Goal: Task Accomplishment & Management: Use online tool/utility

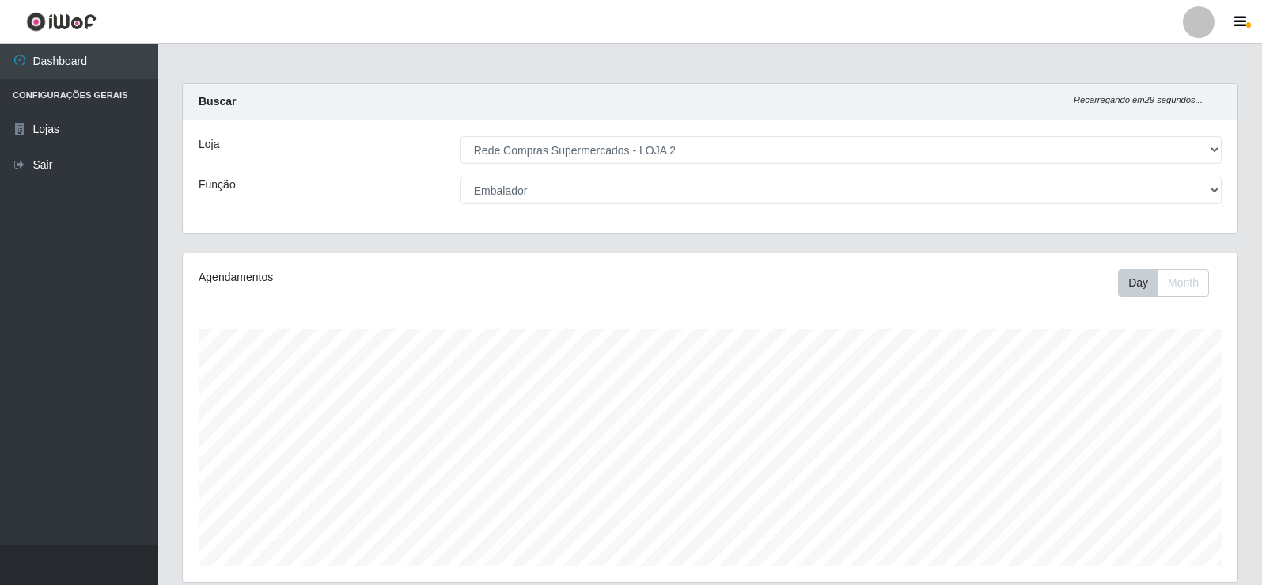
select select "161"
select select "1"
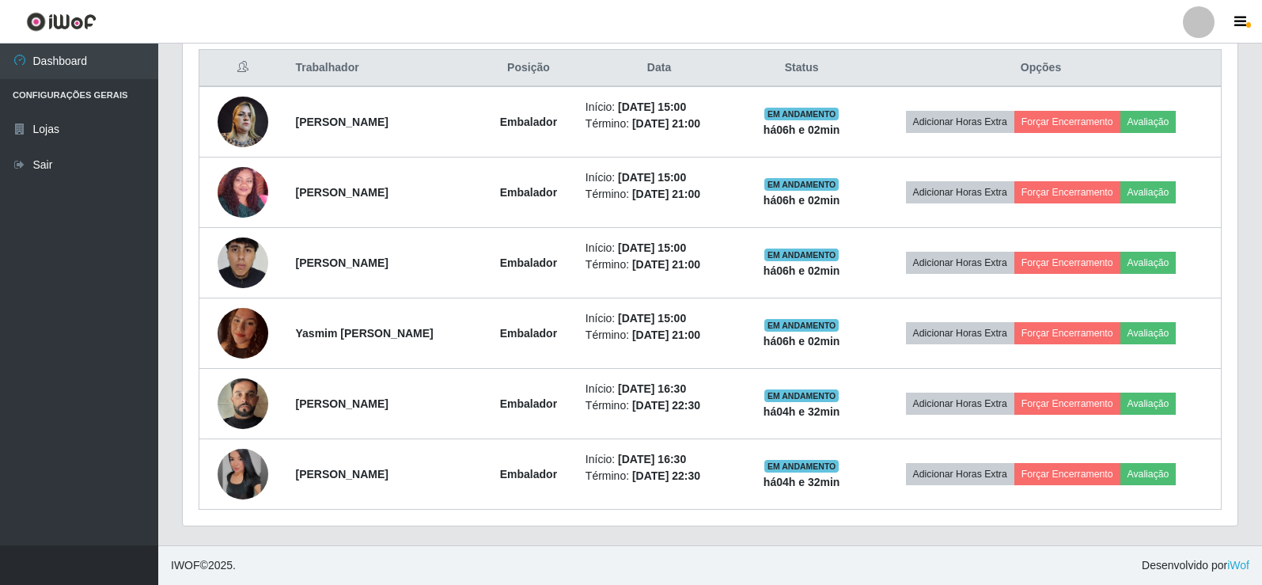
scroll to position [328, 1055]
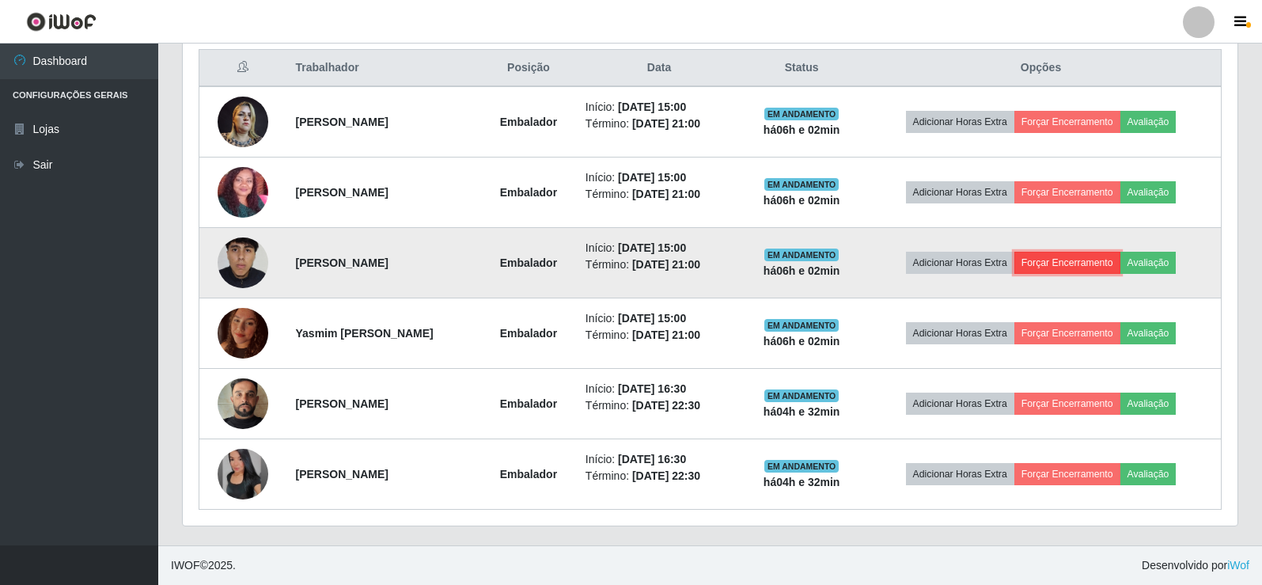
click at [1080, 264] on button "Forçar Encerramento" at bounding box center [1068, 263] width 106 height 22
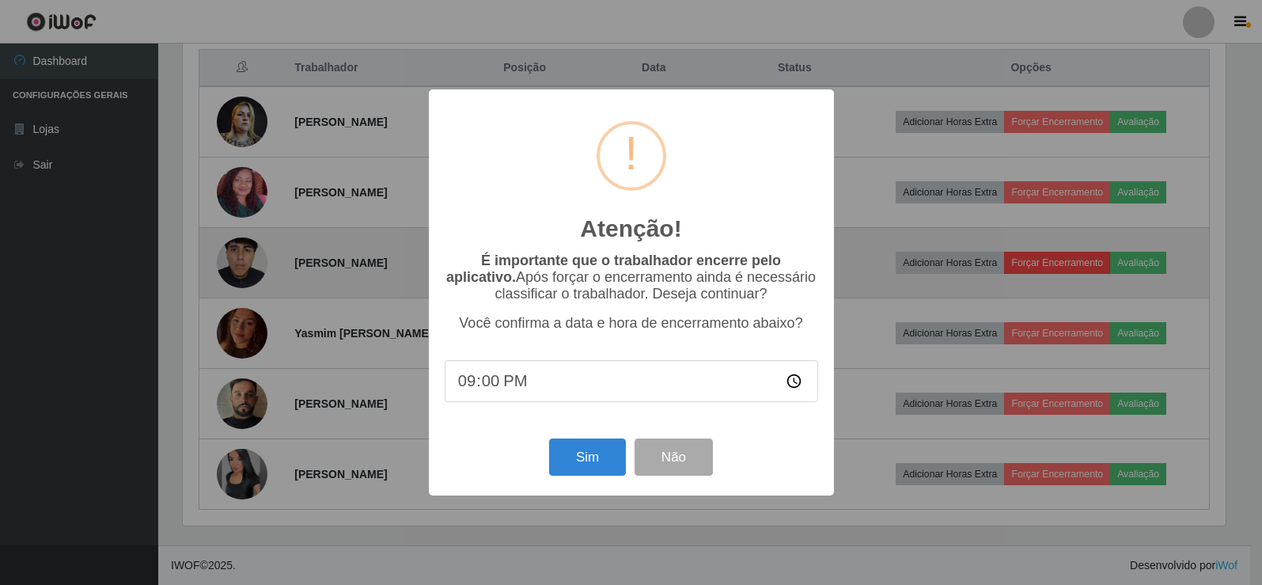
scroll to position [328, 1047]
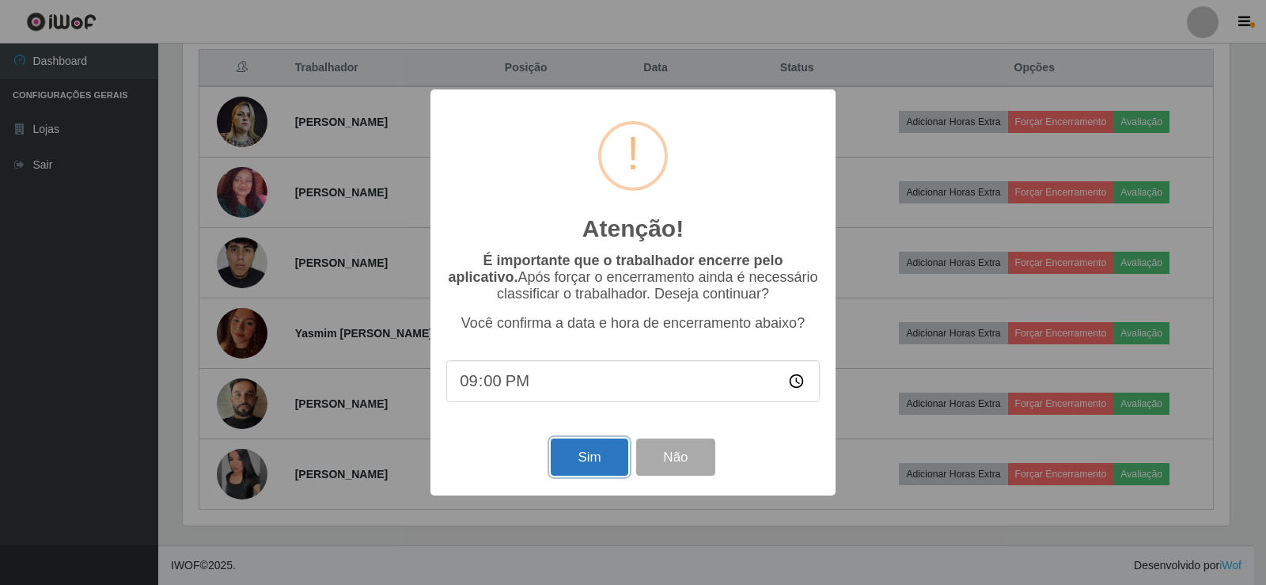
click at [592, 457] on button "Sim" at bounding box center [589, 456] width 77 height 37
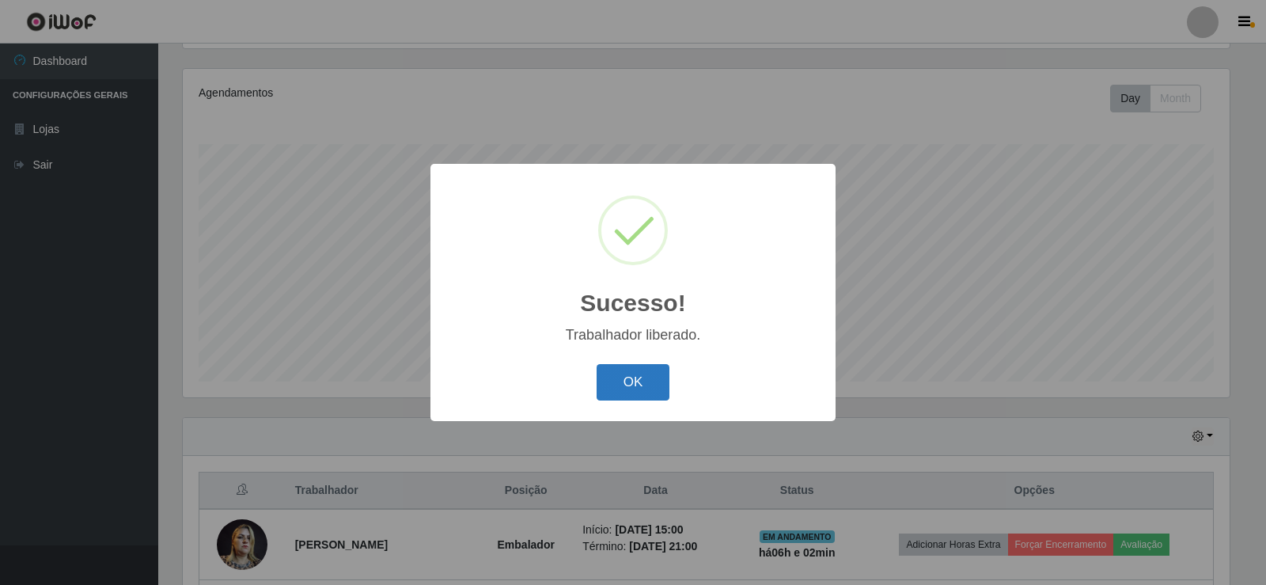
click at [627, 388] on button "OK" at bounding box center [634, 382] width 74 height 37
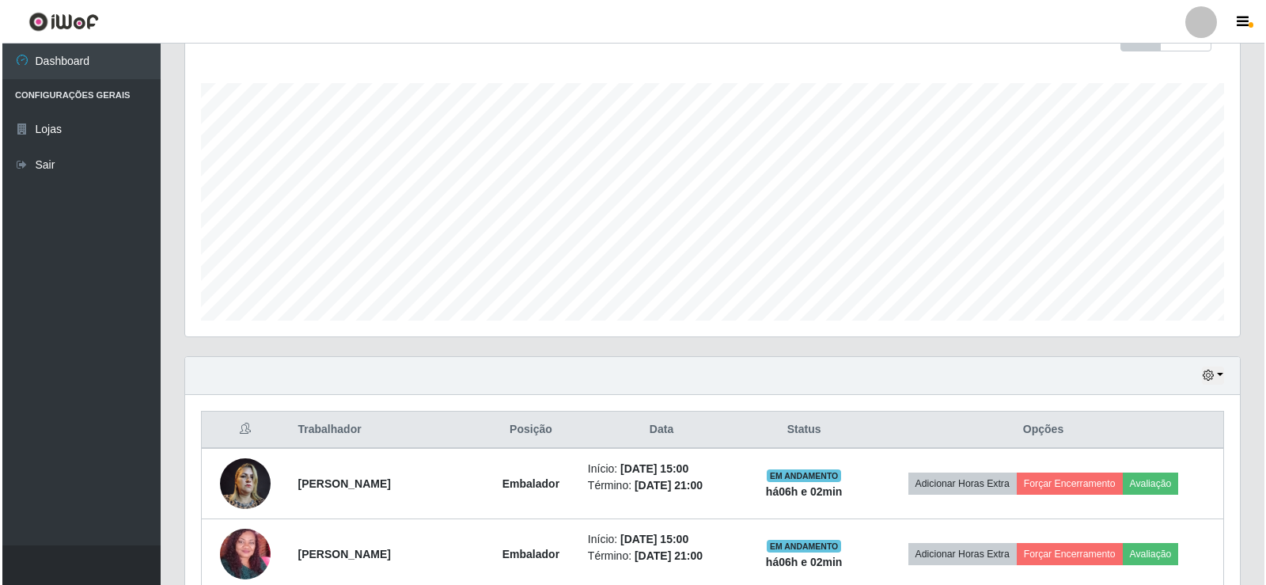
scroll to position [264, 0]
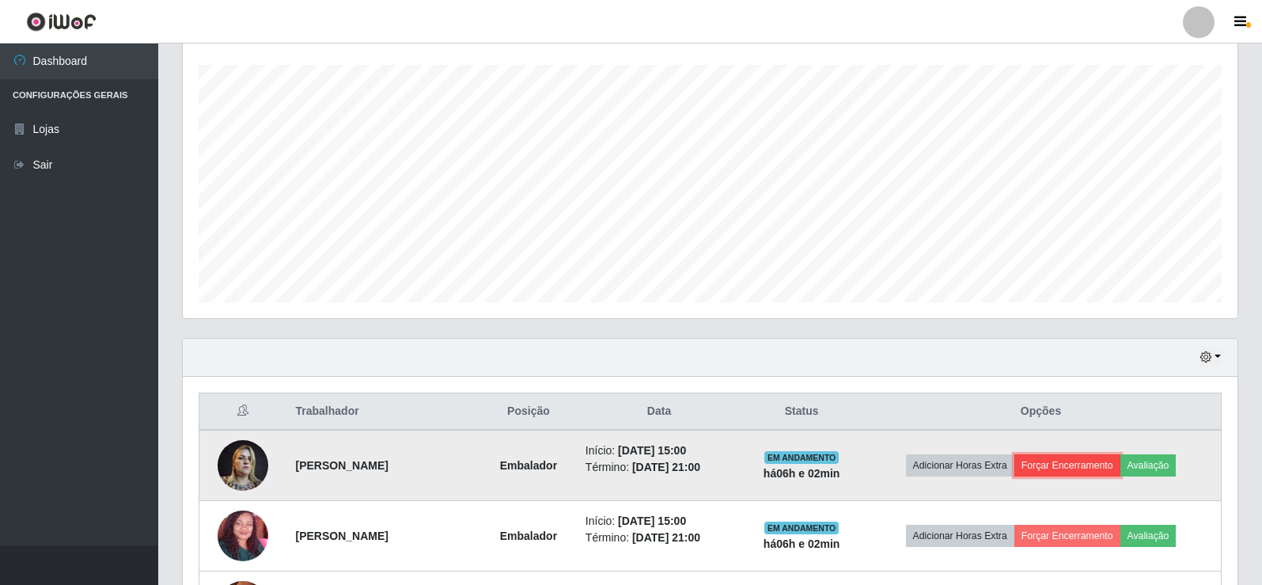
click at [1064, 464] on button "Forçar Encerramento" at bounding box center [1068, 465] width 106 height 22
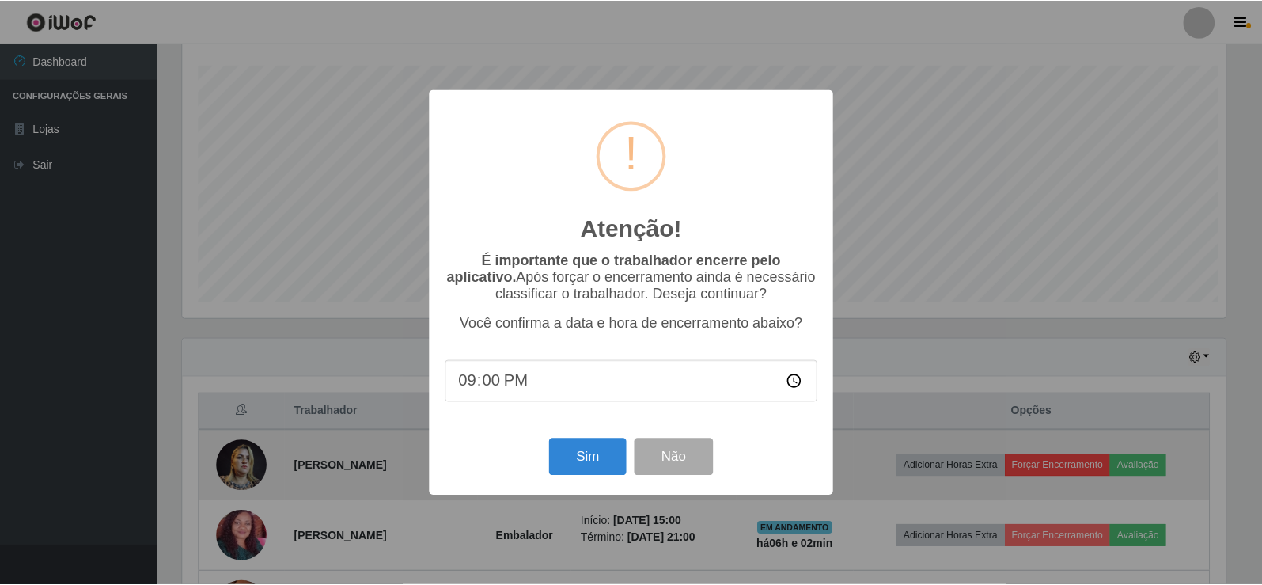
scroll to position [328, 1047]
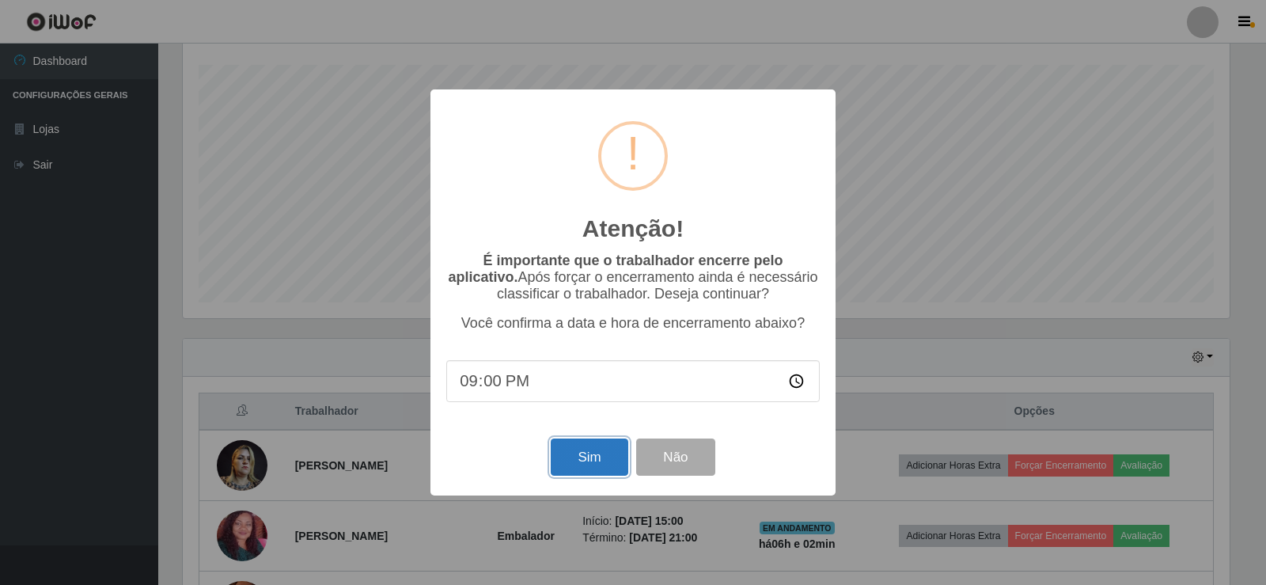
click at [594, 466] on button "Sim" at bounding box center [589, 456] width 77 height 37
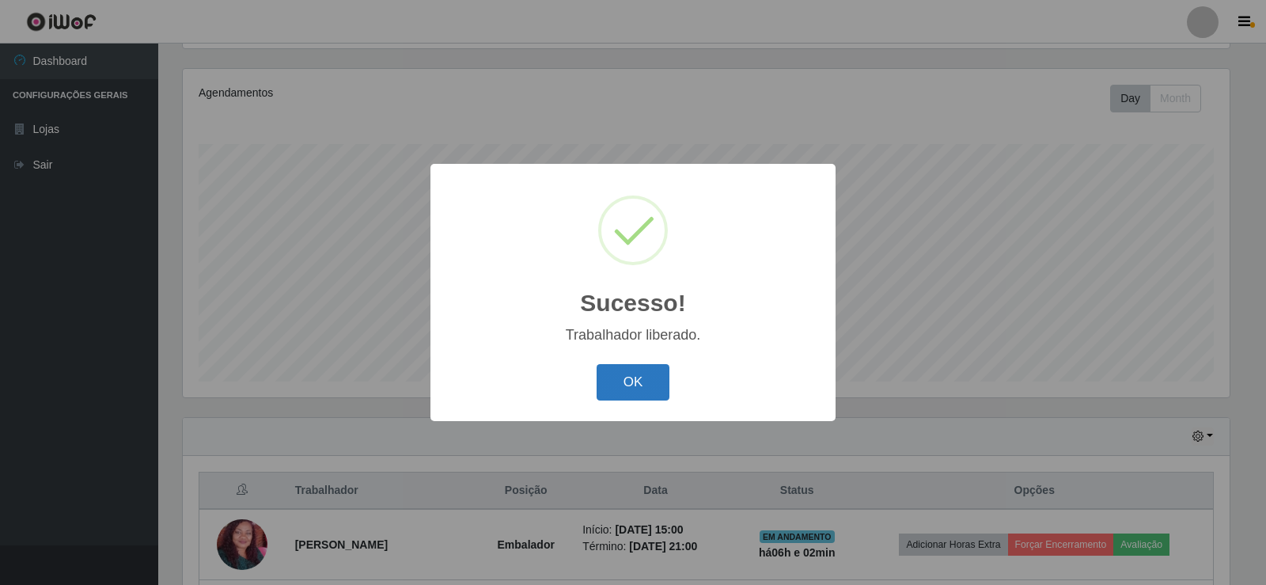
click at [626, 380] on button "OK" at bounding box center [634, 382] width 74 height 37
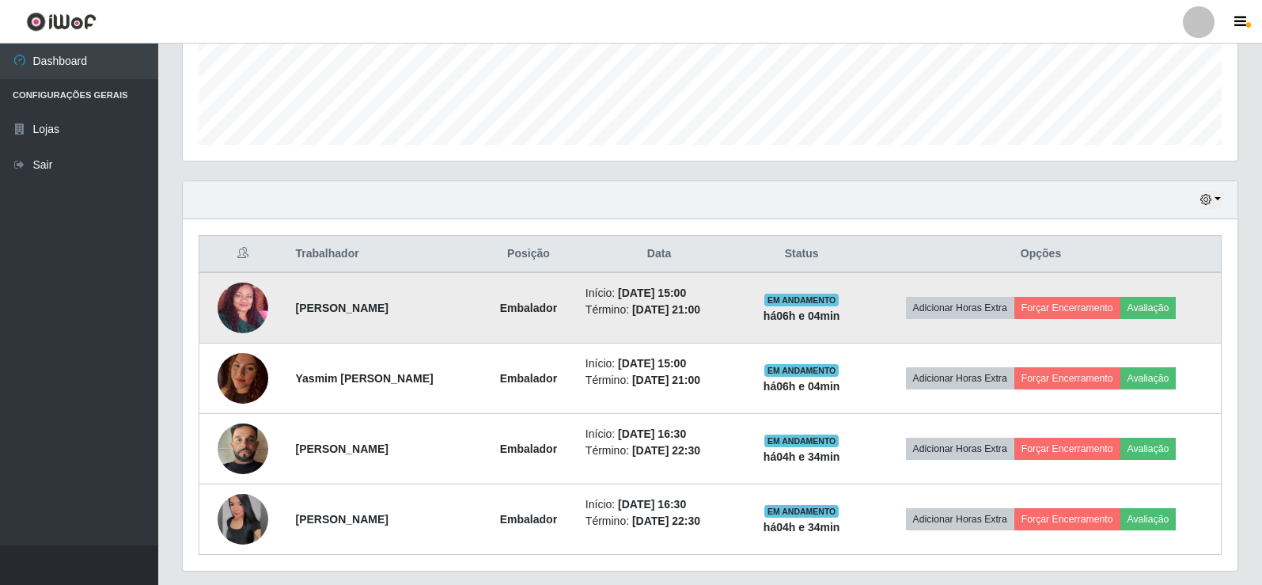
scroll to position [422, 0]
click at [1059, 309] on button "Forçar Encerramento" at bounding box center [1068, 307] width 106 height 22
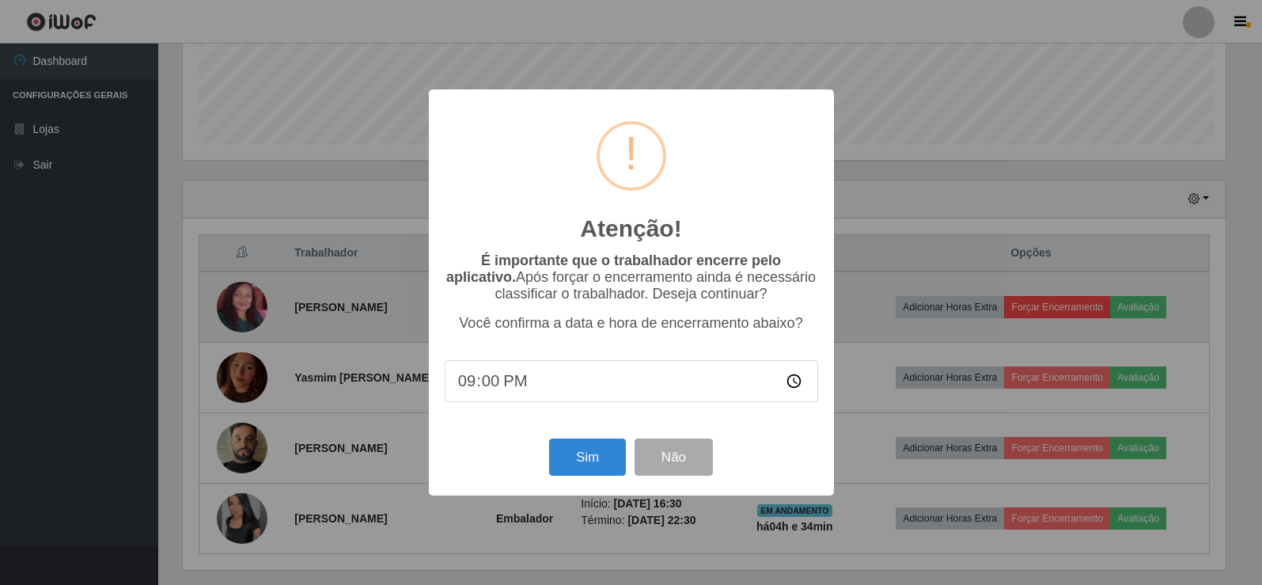
scroll to position [328, 1047]
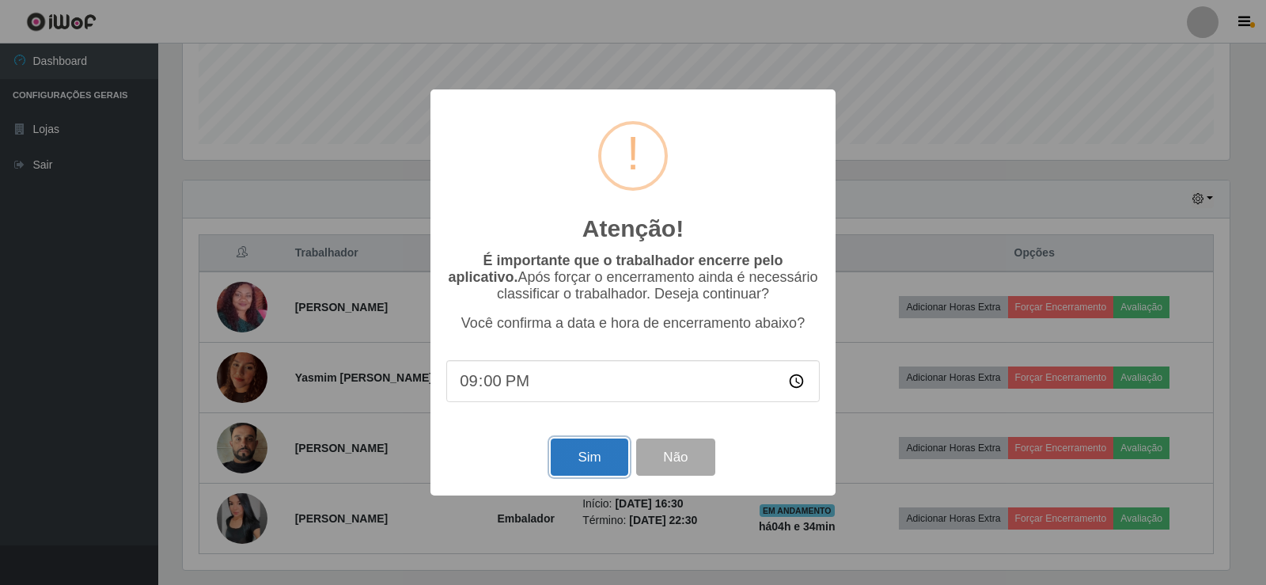
click at [588, 466] on button "Sim" at bounding box center [589, 456] width 77 height 37
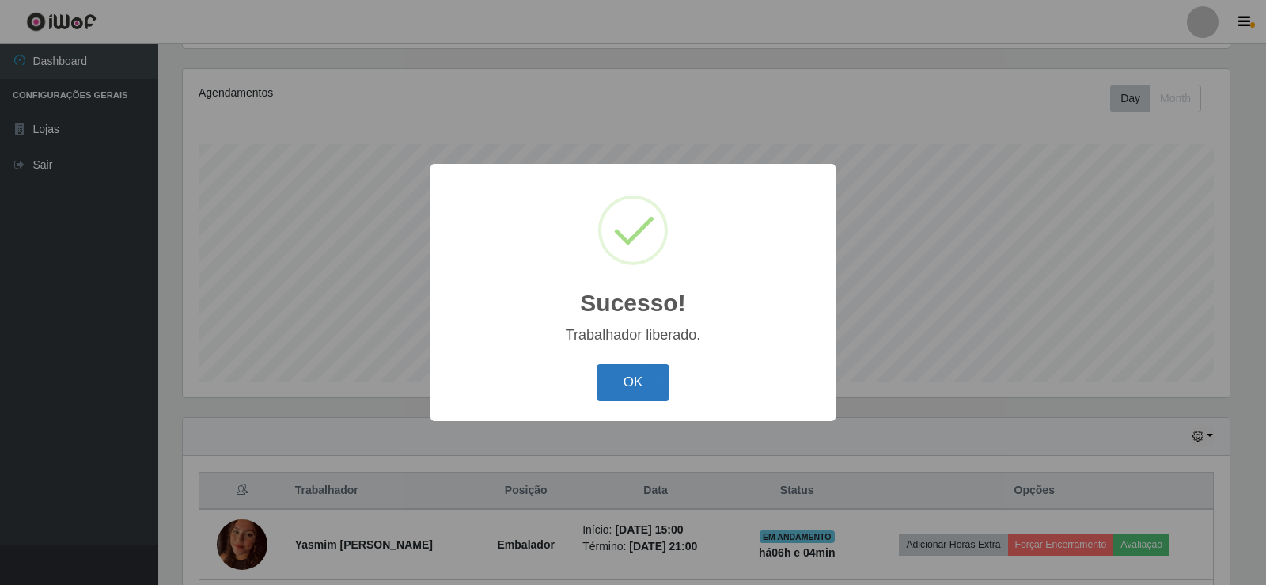
click at [650, 371] on button "OK" at bounding box center [634, 382] width 74 height 37
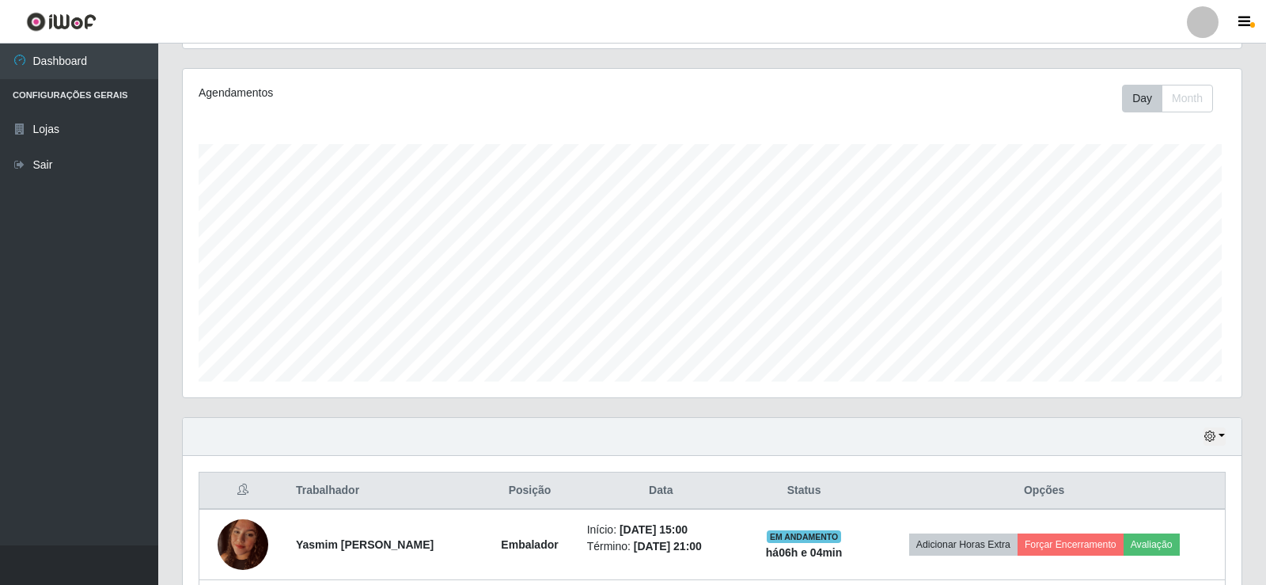
scroll to position [328, 1055]
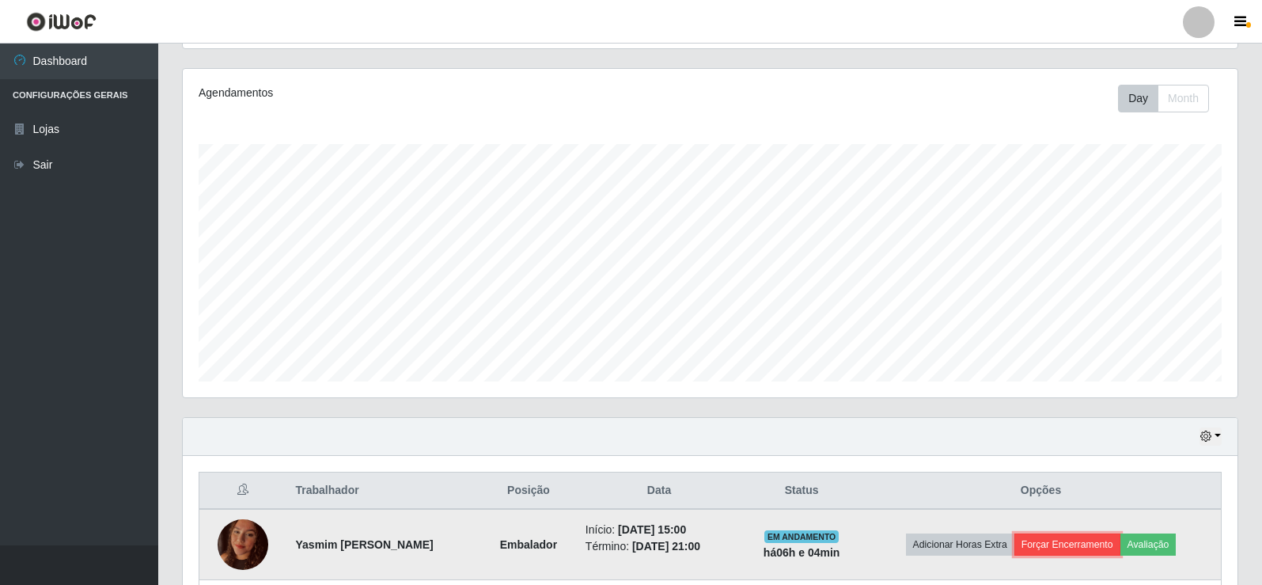
click at [1076, 541] on button "Forçar Encerramento" at bounding box center [1068, 544] width 106 height 22
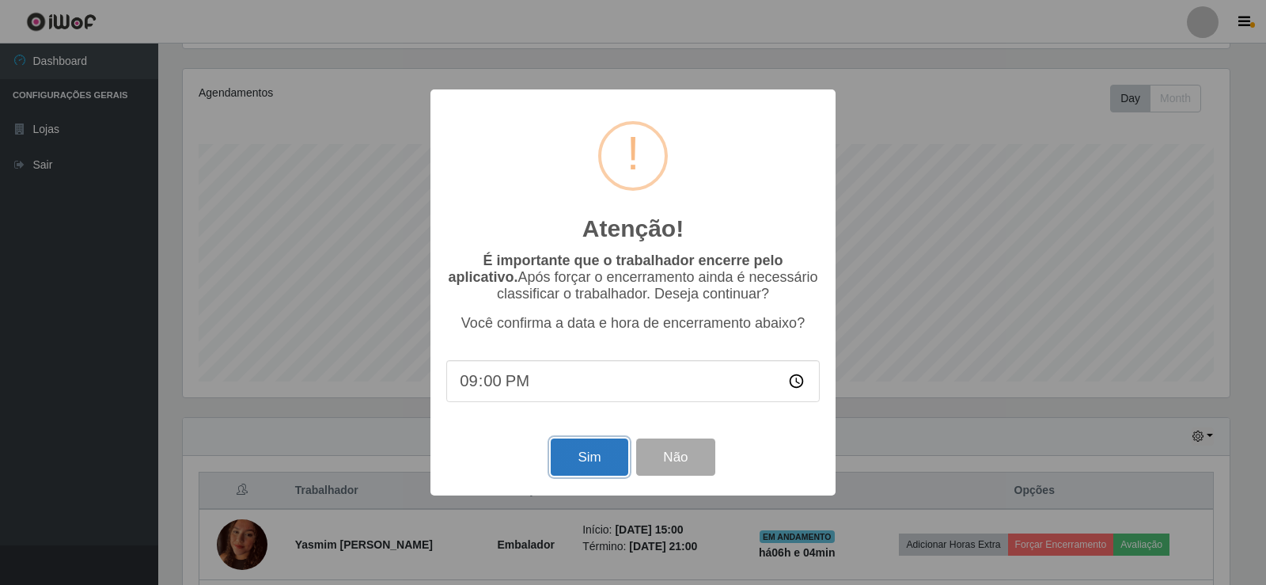
click at [598, 455] on button "Sim" at bounding box center [589, 456] width 77 height 37
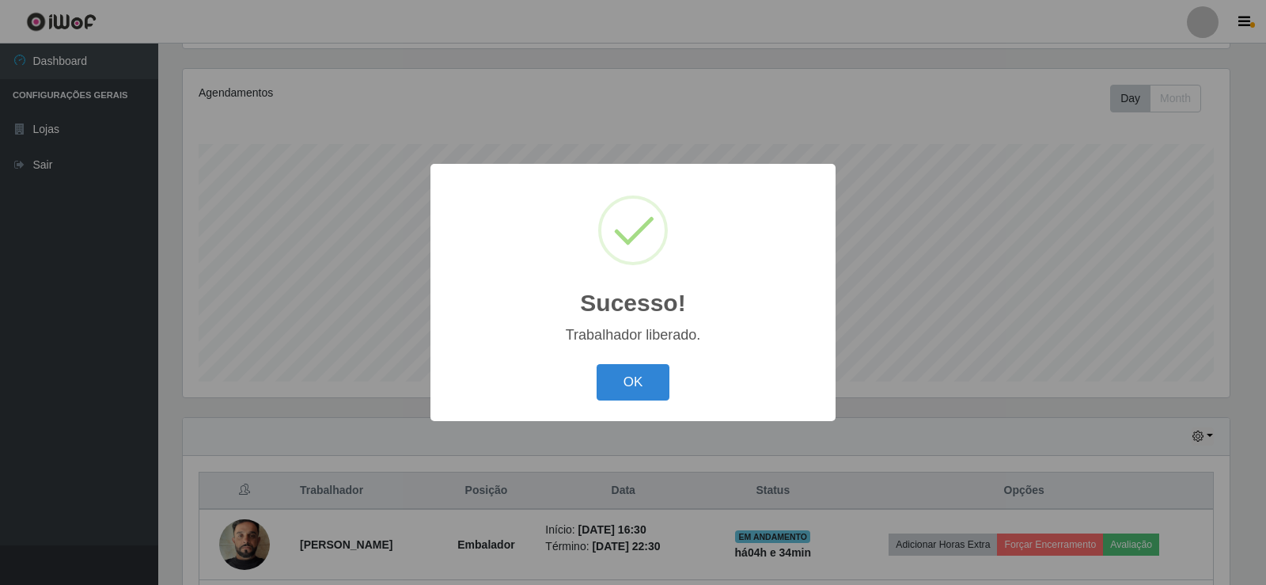
click at [636, 362] on div "OK Cancel" at bounding box center [633, 381] width 374 height 45
click at [651, 375] on button "OK" at bounding box center [634, 382] width 74 height 37
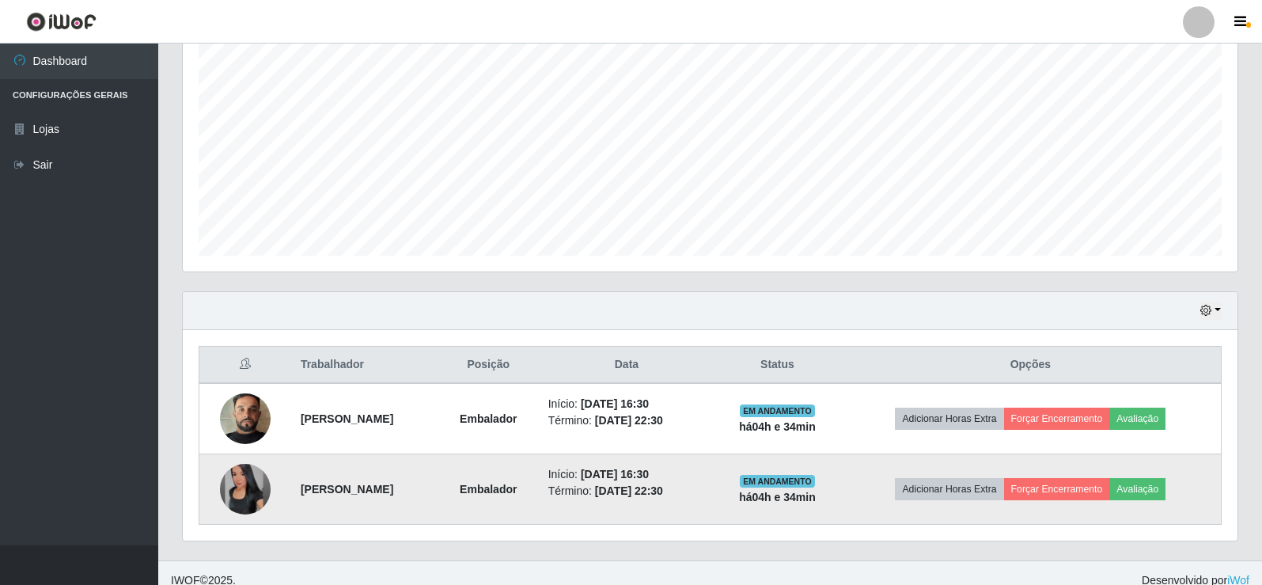
scroll to position [325, 0]
